Goal: Obtain resource: Download file/media

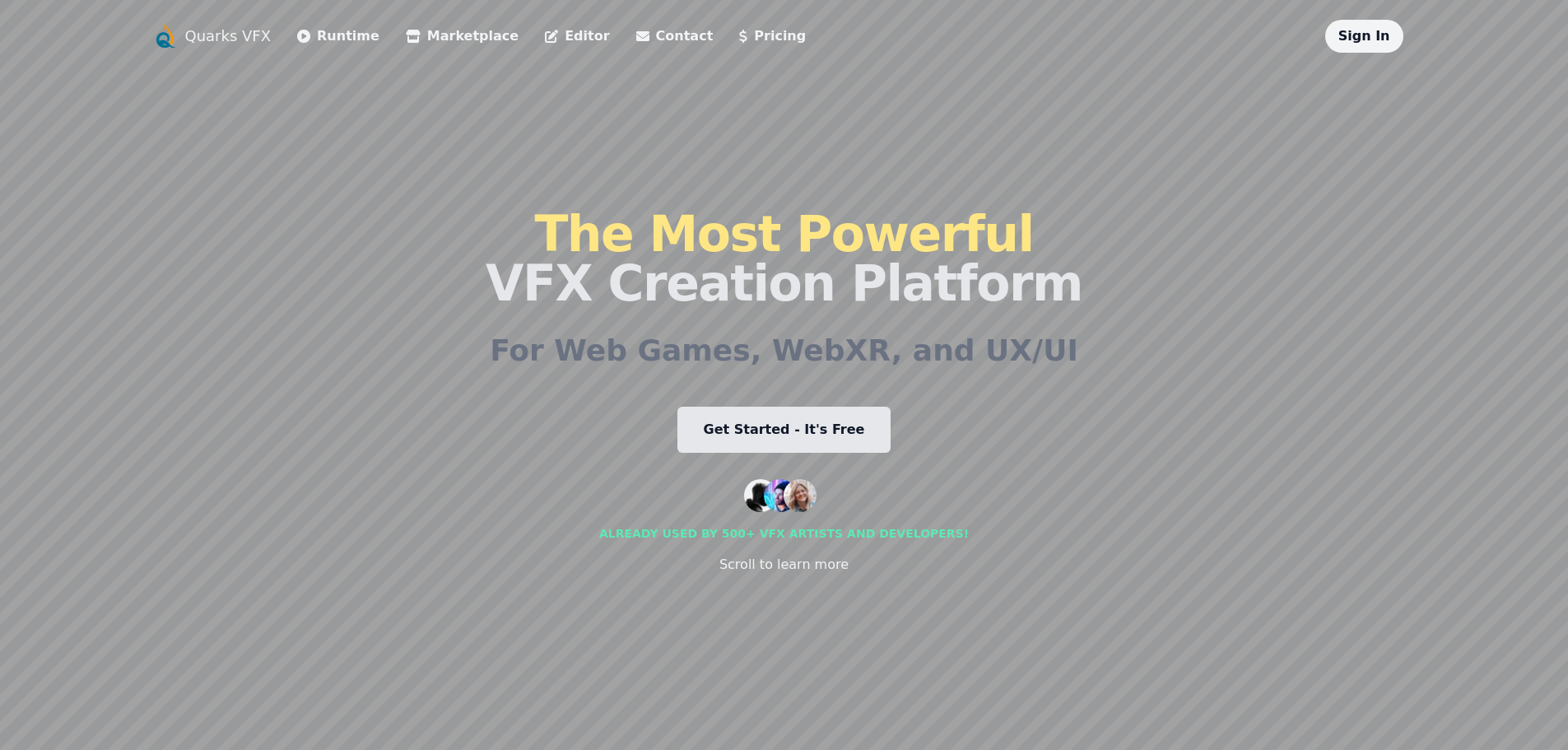
click at [428, 26] on li "Marketplace" at bounding box center [463, 36] width 113 height 33
click at [433, 36] on link "Marketplace" at bounding box center [463, 37] width 113 height 20
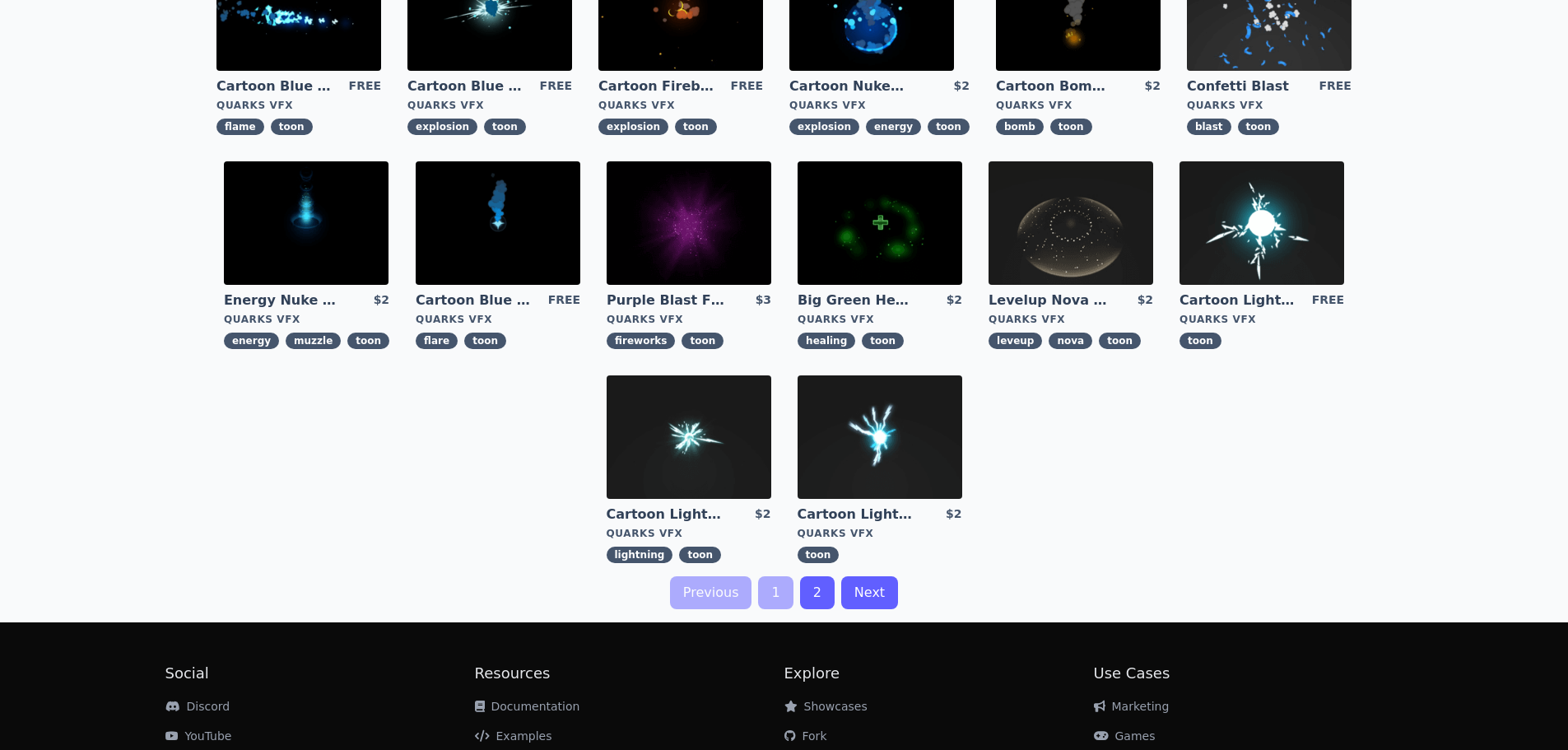
scroll to position [494, 0]
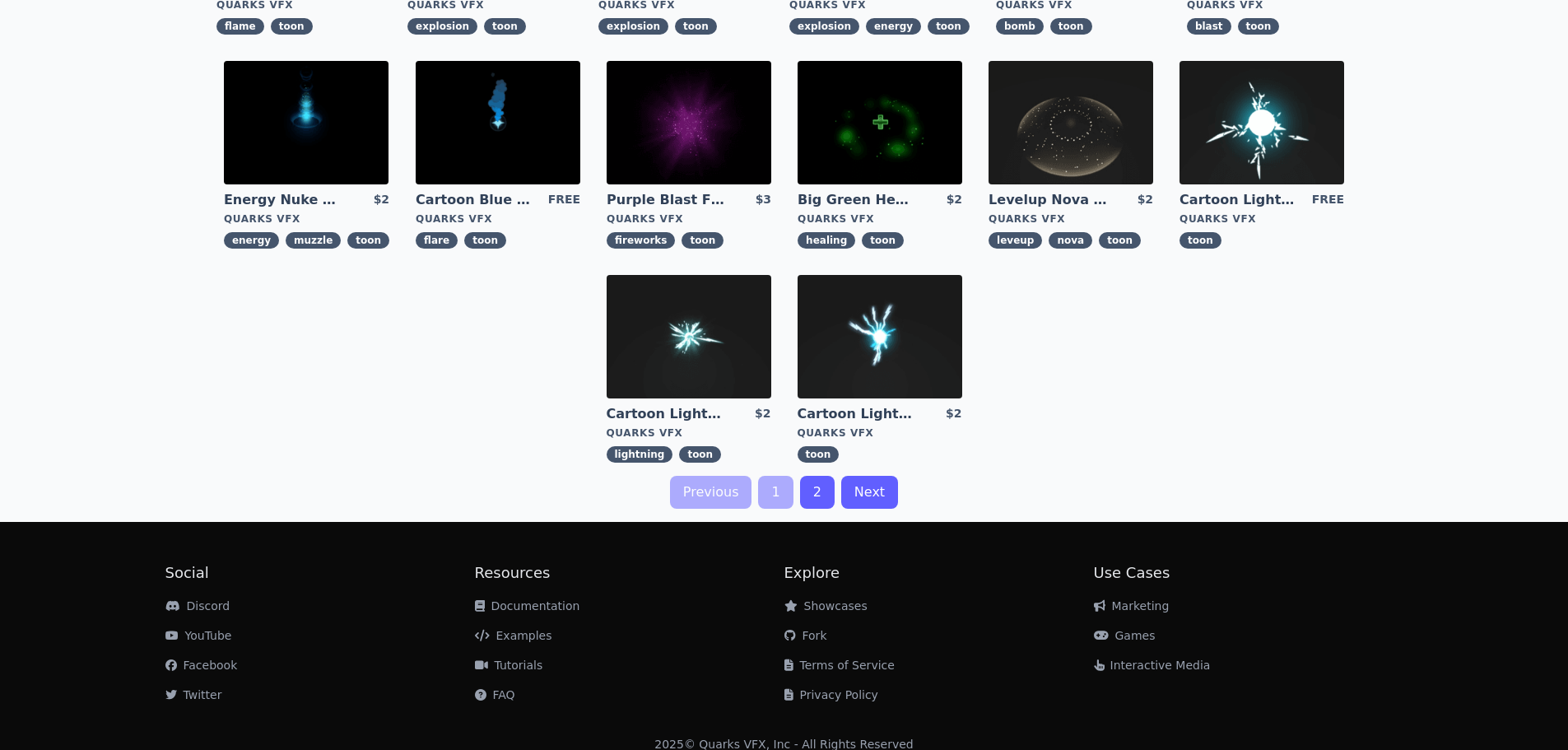
click at [830, 498] on link "2" at bounding box center [817, 491] width 35 height 33
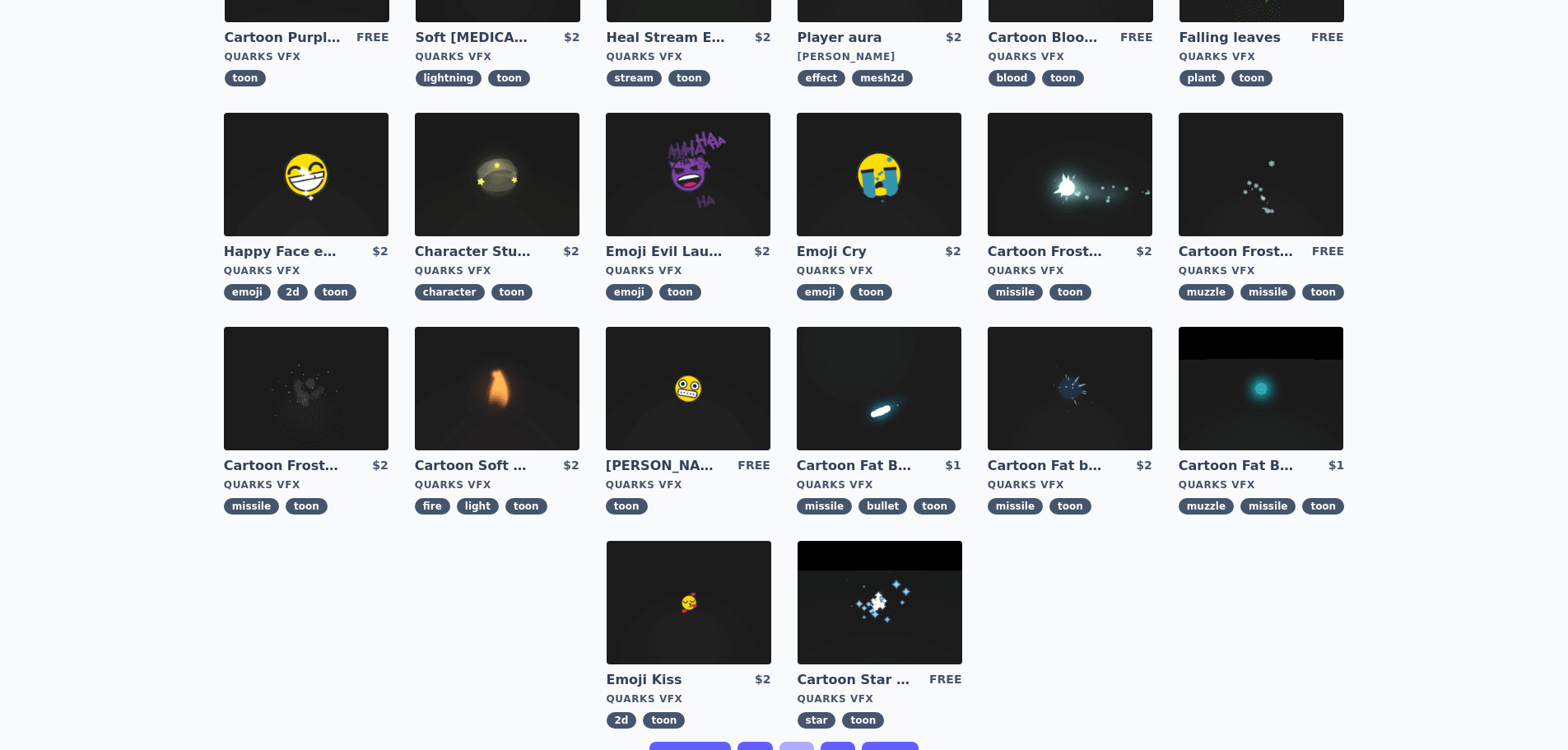
scroll to position [395, 0]
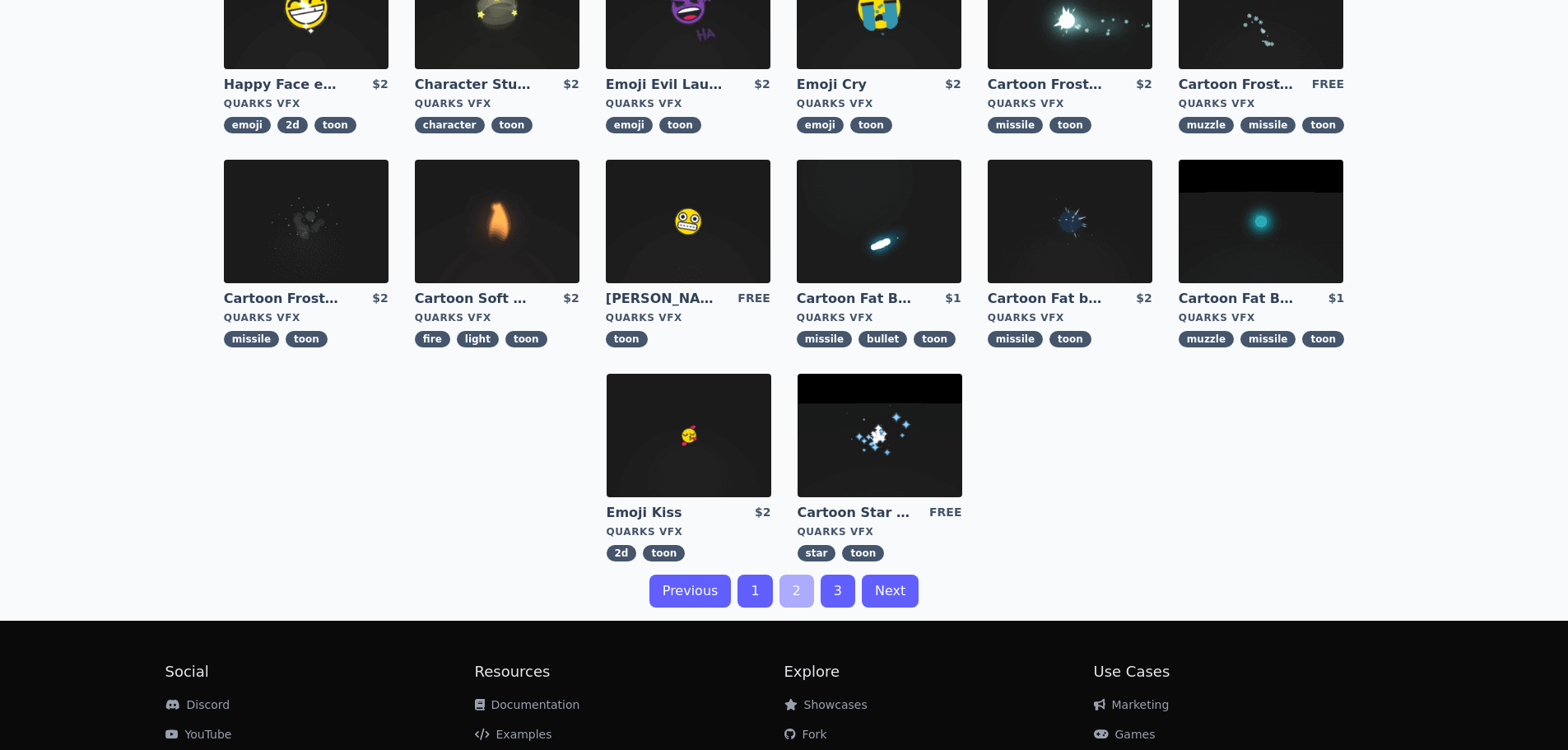
click at [833, 589] on link "3" at bounding box center [838, 590] width 35 height 33
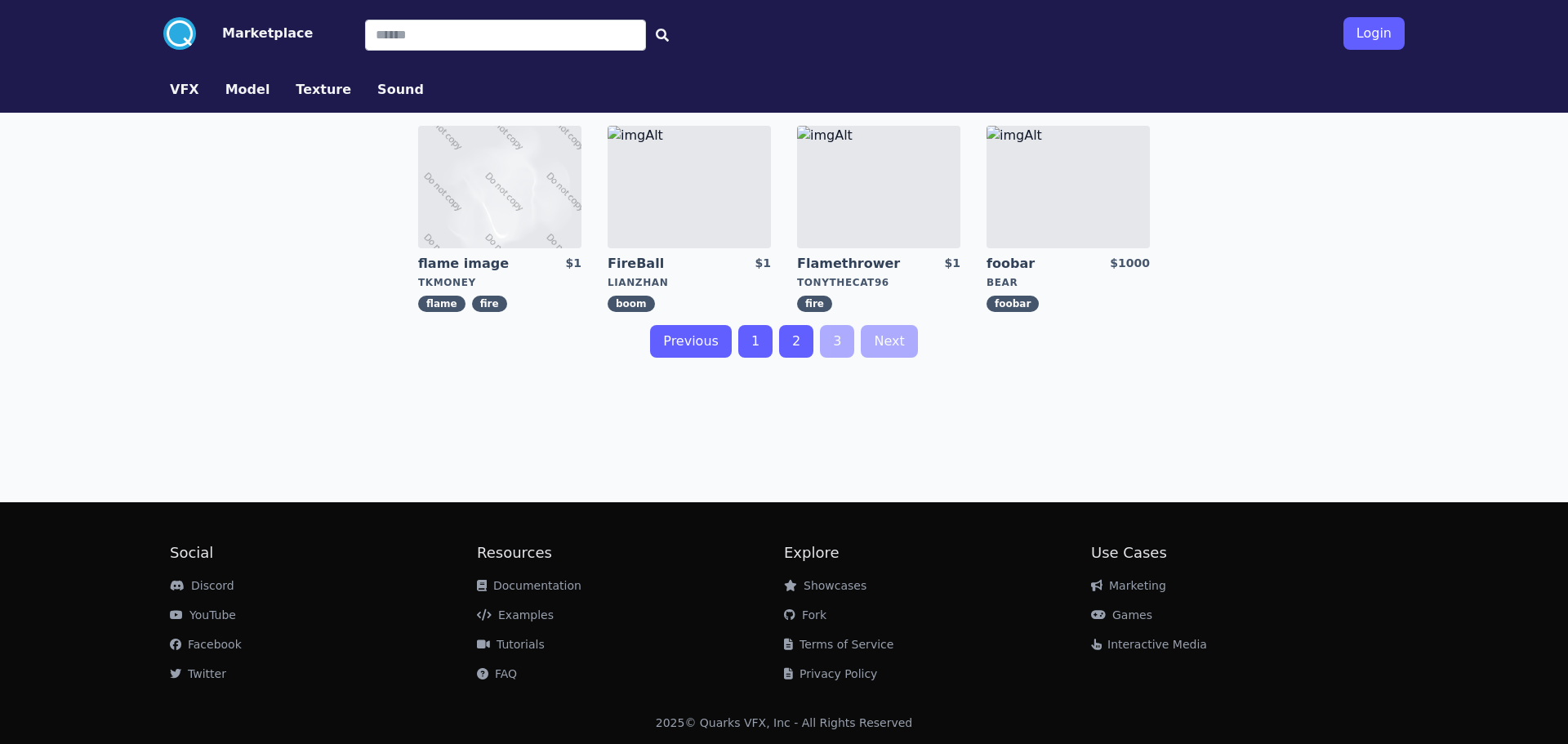
click at [752, 344] on link "1" at bounding box center [755, 341] width 34 height 32
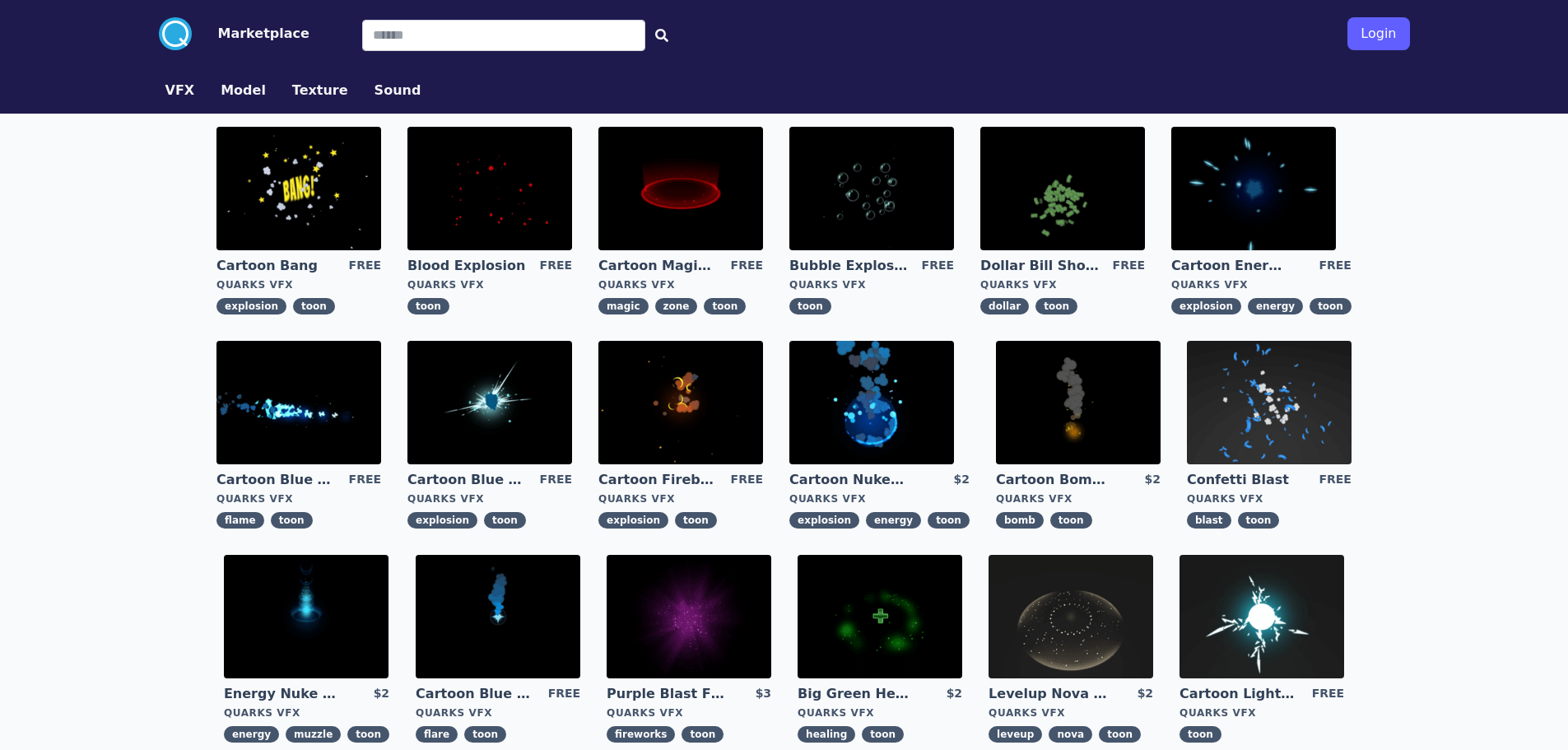
click at [525, 405] on img at bounding box center [489, 402] width 164 height 124
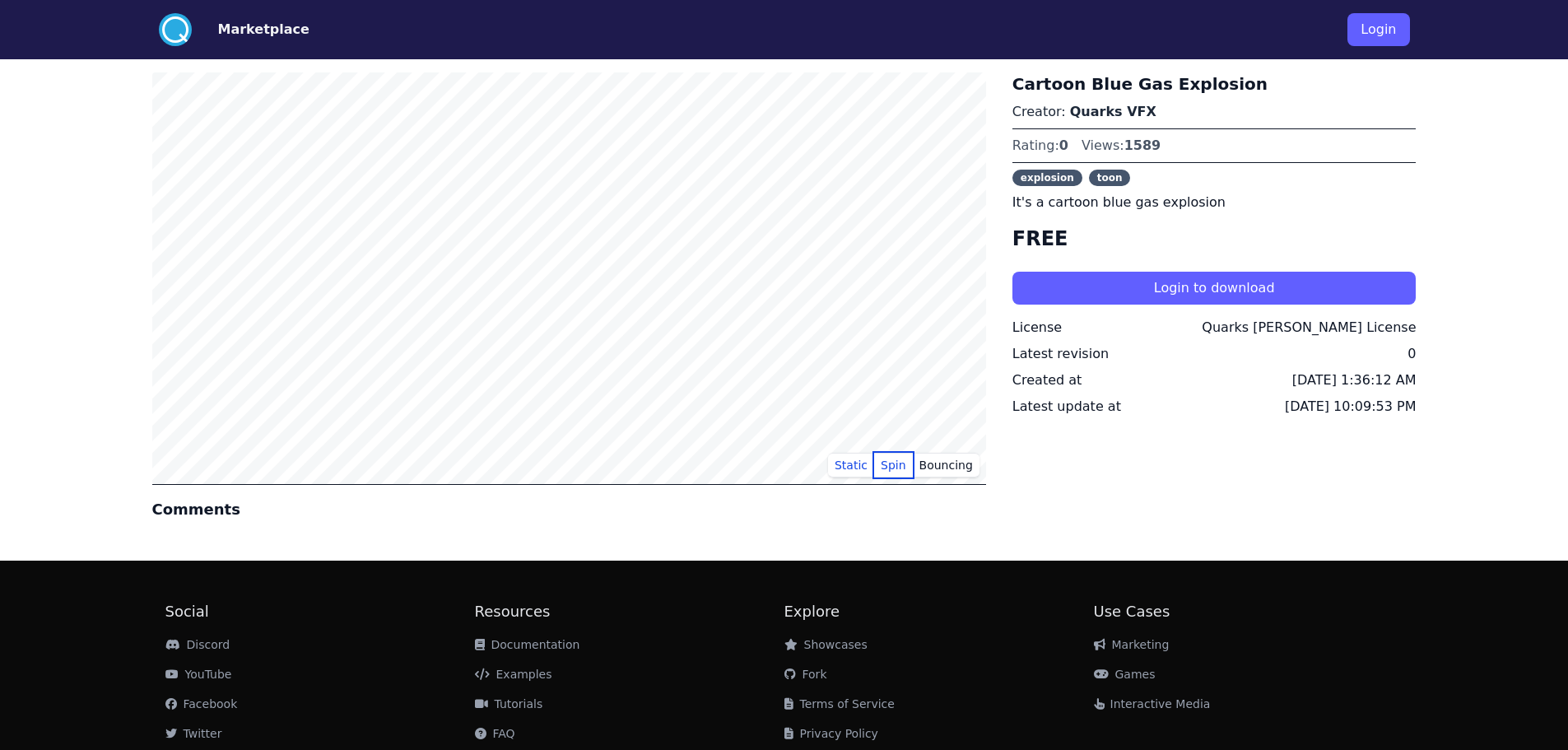
click at [904, 467] on button "Spin" at bounding box center [893, 465] width 39 height 25
click at [974, 468] on button "Bouncing" at bounding box center [946, 465] width 66 height 25
click at [890, 468] on button "Spin" at bounding box center [893, 465] width 39 height 25
click at [862, 468] on button "Static" at bounding box center [851, 465] width 47 height 25
